Goal: Information Seeking & Learning: Learn about a topic

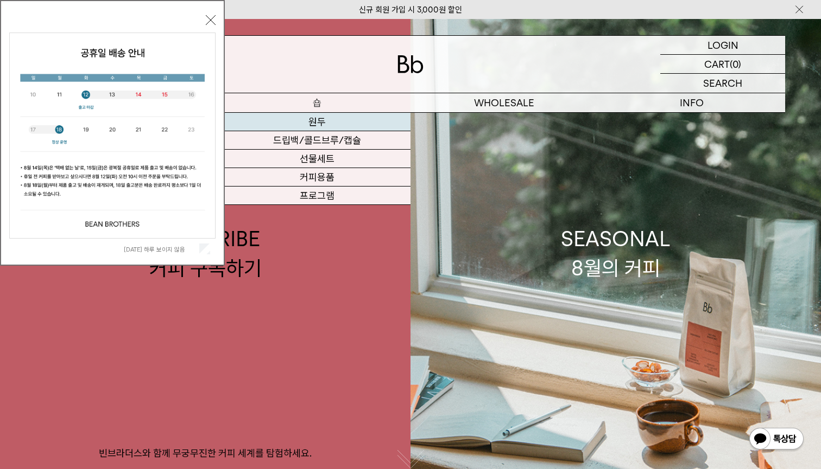
click at [326, 126] on link "원두" at bounding box center [316, 122] width 187 height 18
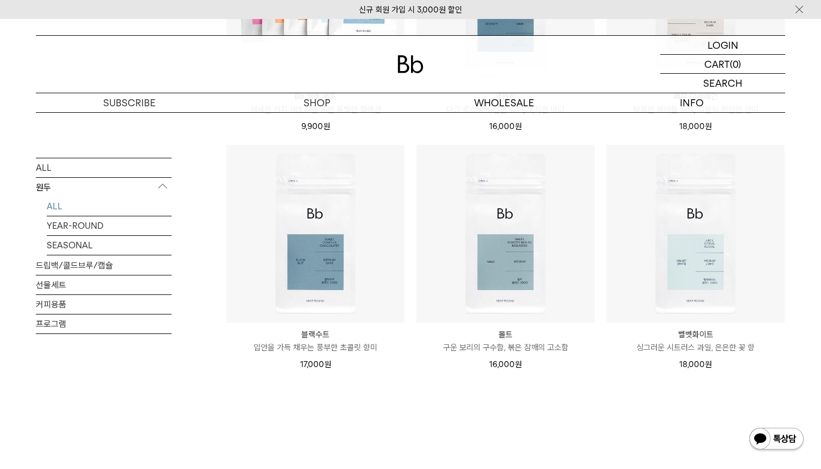
scroll to position [814, 0]
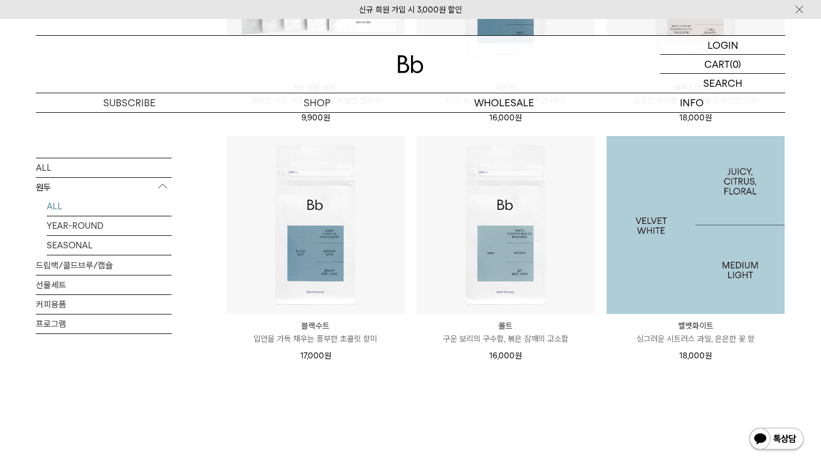
click at [674, 279] on img at bounding box center [695, 225] width 178 height 178
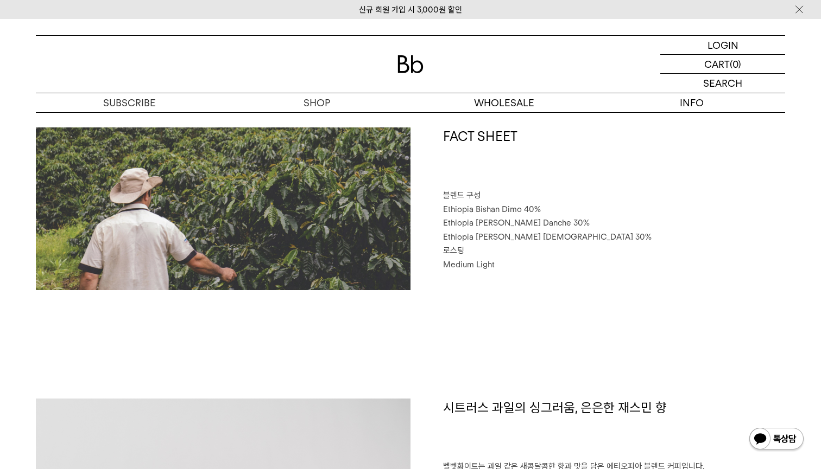
scroll to position [498, 0]
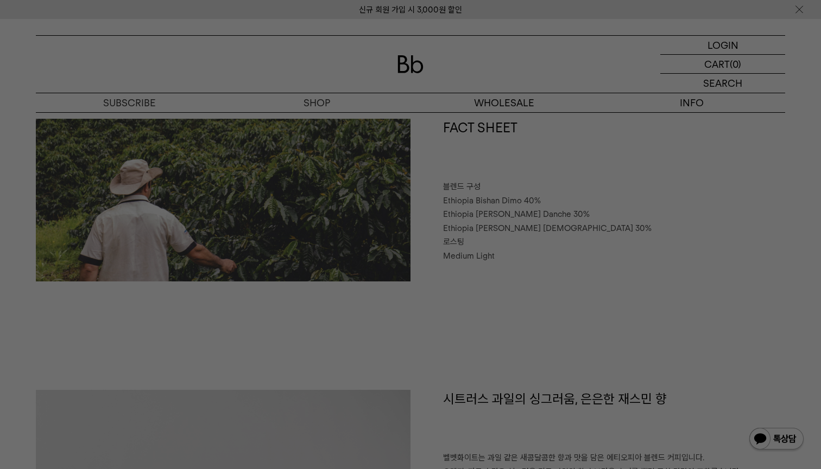
click at [507, 333] on div at bounding box center [410, 234] width 821 height 469
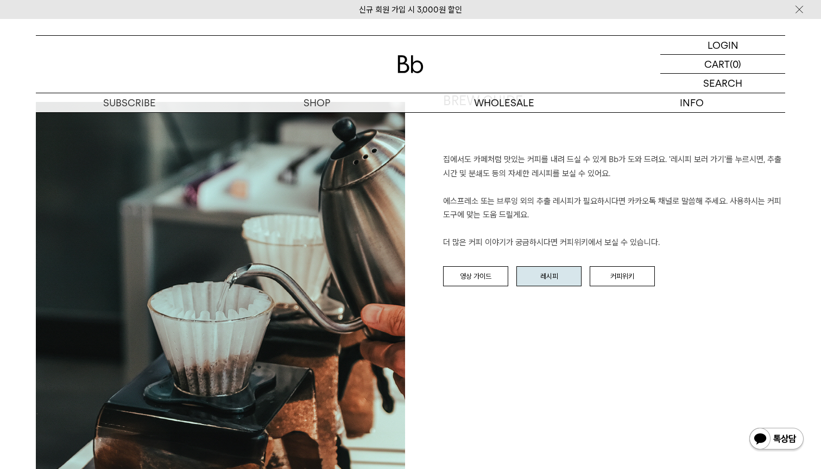
scroll to position [1275, 0]
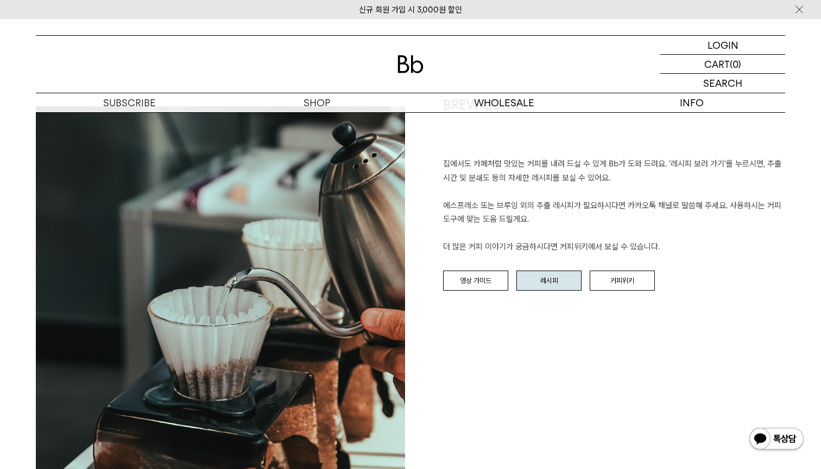
click at [564, 278] on link "레시피" at bounding box center [548, 281] width 65 height 21
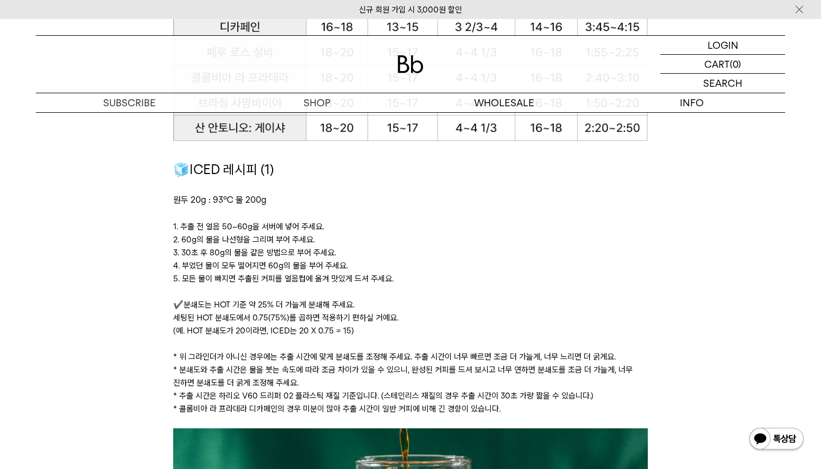
scroll to position [1474, 0]
